Goal: Navigation & Orientation: Find specific page/section

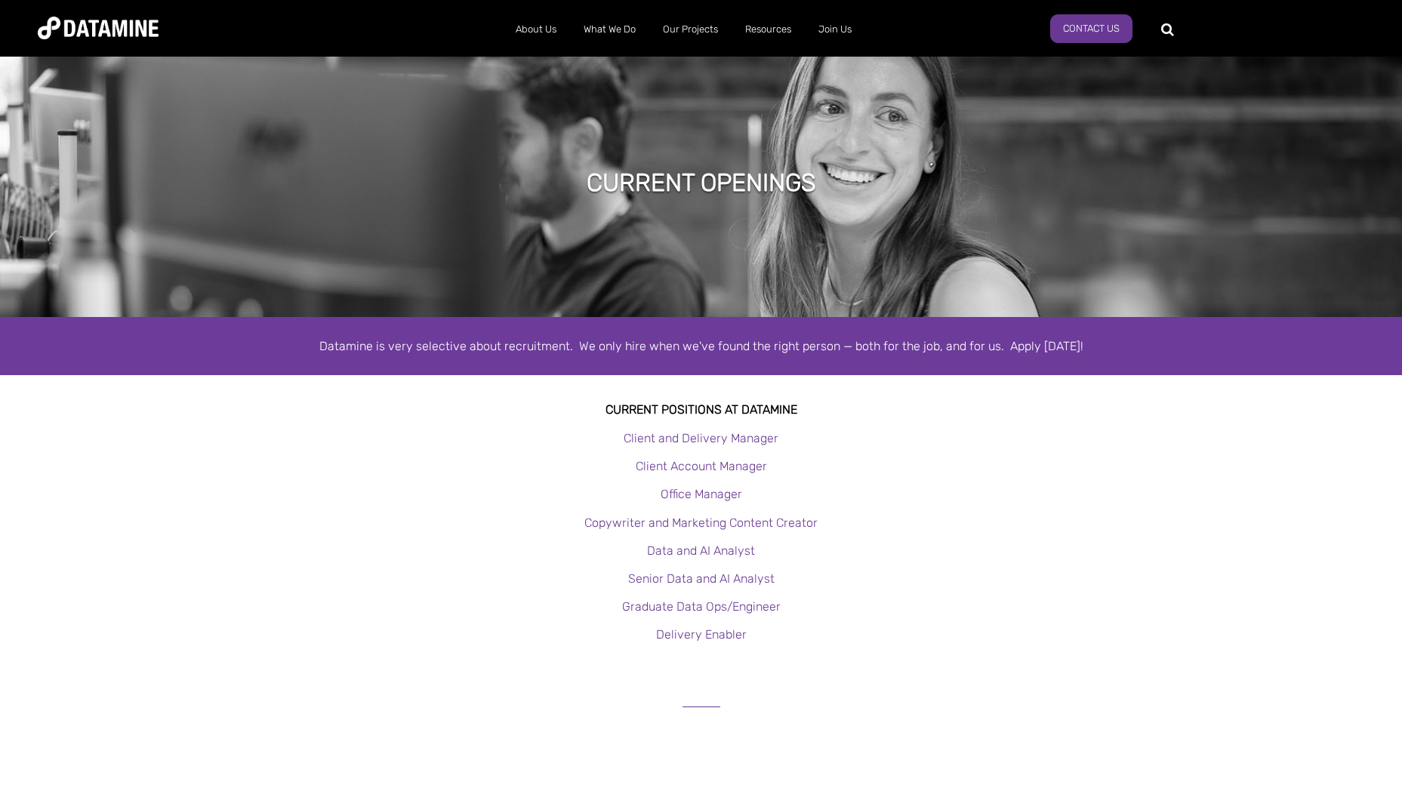
click at [87, 25] on img at bounding box center [98, 28] width 121 height 23
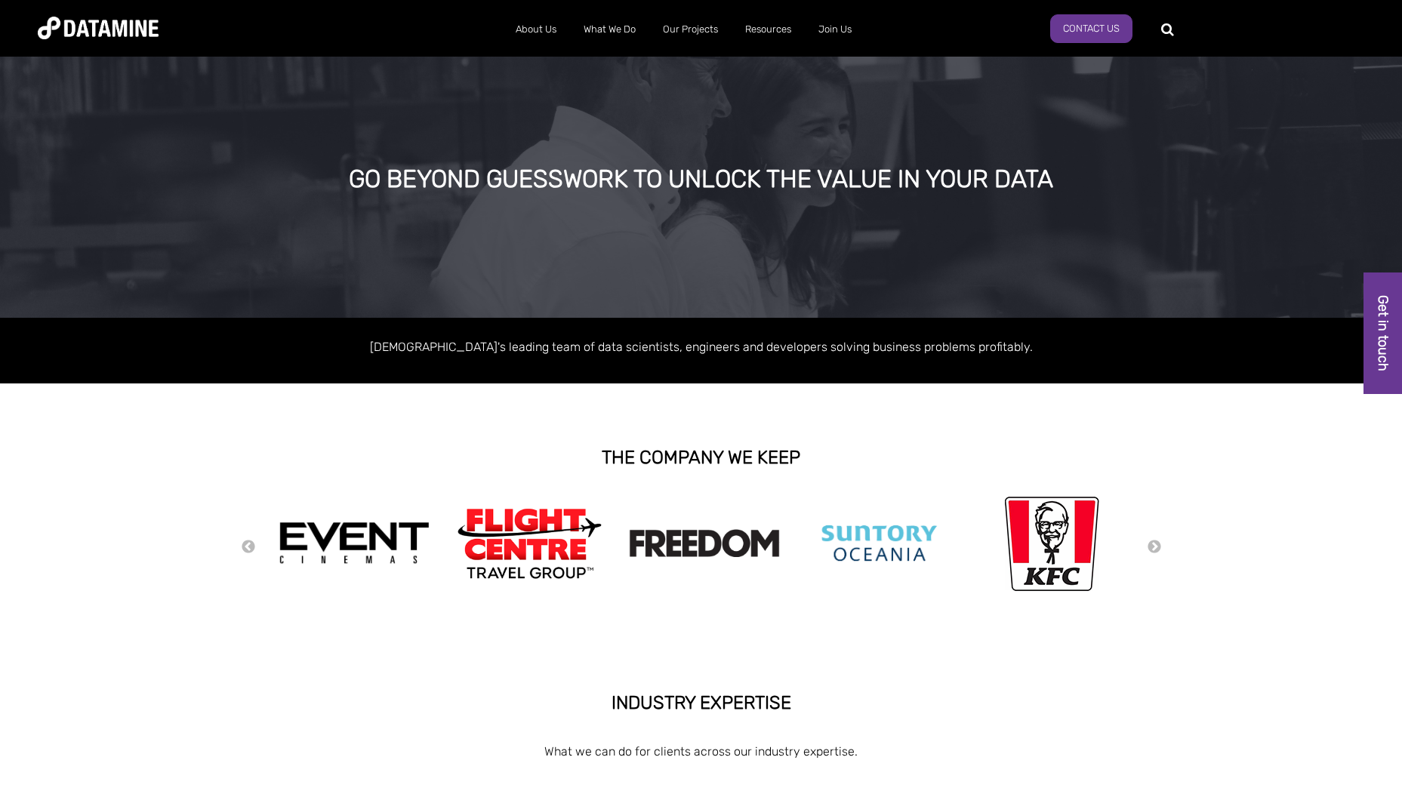
click at [156, 30] on img at bounding box center [98, 28] width 121 height 23
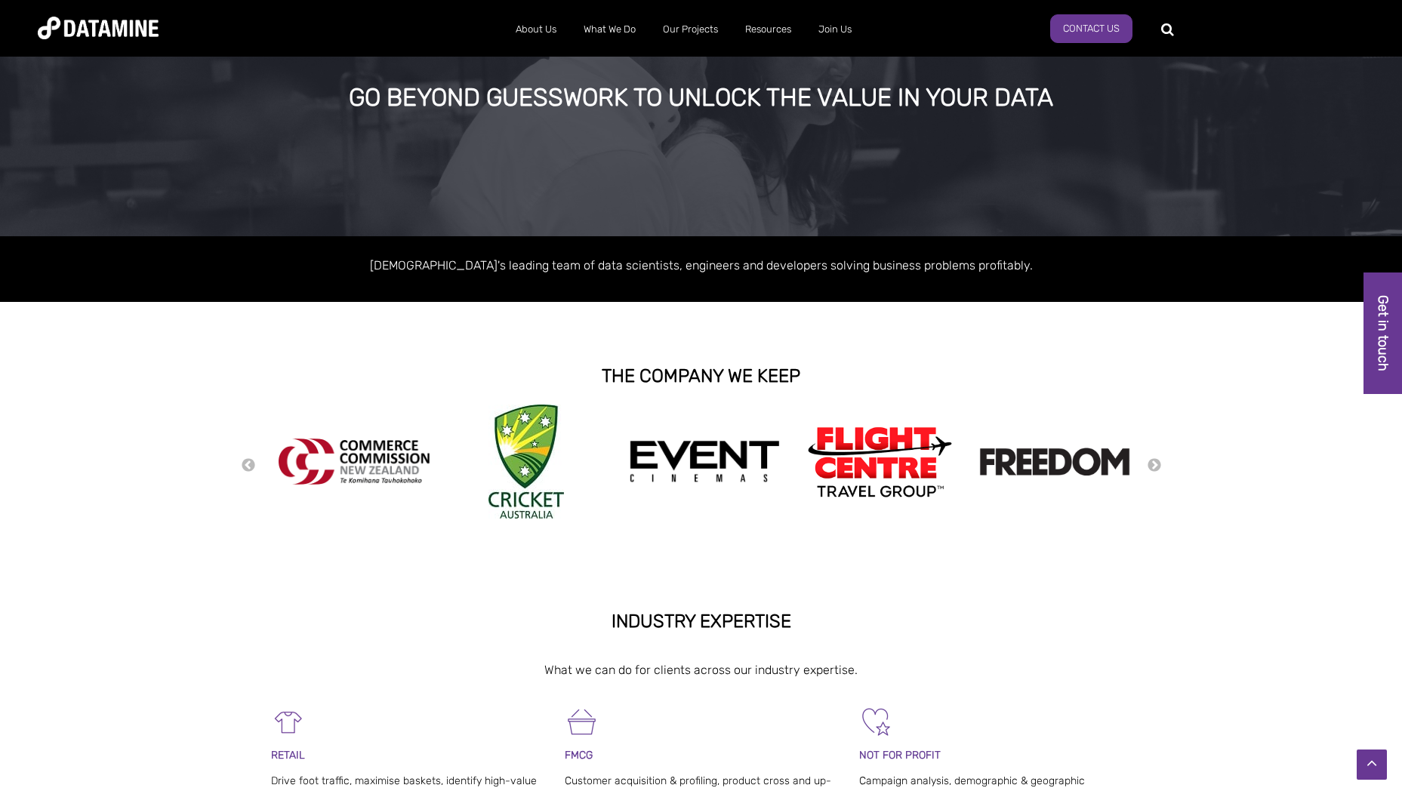
scroll to position [71, 0]
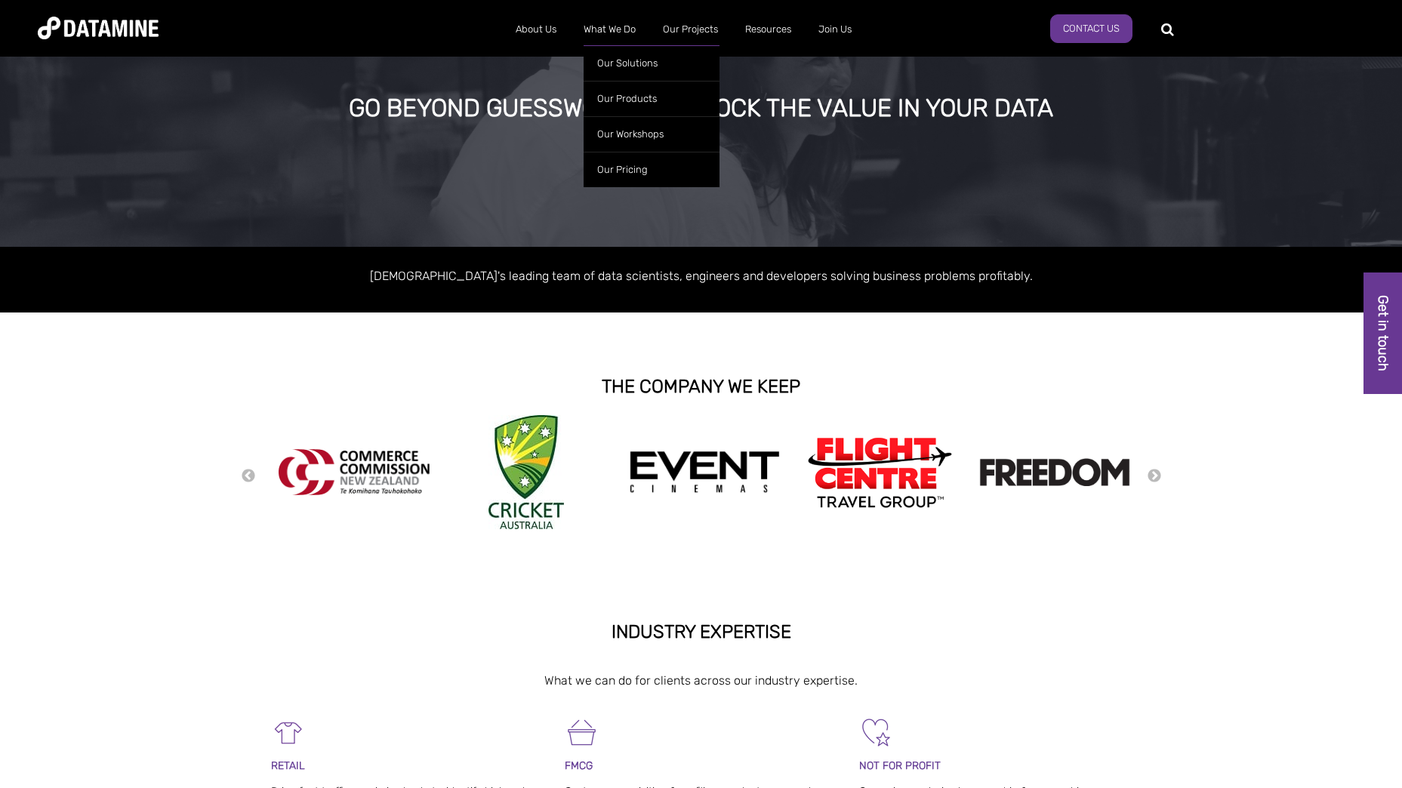
click at [624, 43] on ul "Our Solutions Our Products Retailwatch WeekAhead [GEOGRAPHIC_DATA] Fuel Price D…" at bounding box center [652, 112] width 136 height 149
